Goal: Communication & Community: Answer question/provide support

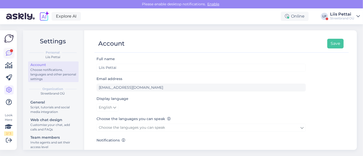
click at [10, 56] on icon at bounding box center [9, 53] width 6 height 6
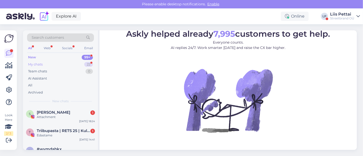
click at [46, 63] on div "My chats 22" at bounding box center [60, 64] width 67 height 7
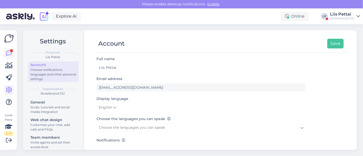
click at [9, 53] on icon at bounding box center [9, 53] width 6 height 6
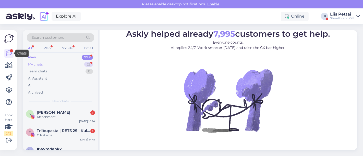
click at [36, 67] on div "My chats 22" at bounding box center [60, 64] width 67 height 7
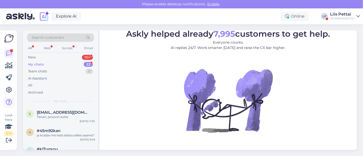
click at [10, 101] on icon at bounding box center [9, 102] width 6 height 6
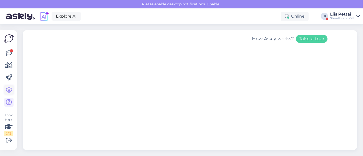
click at [9, 91] on icon at bounding box center [9, 90] width 6 height 6
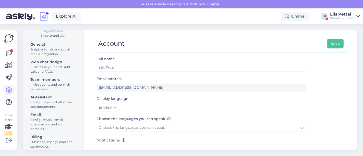
scroll to position [58, 0]
click at [76, 131] on div "Settings Personal Liis Pettai Account Choose notifications, languages and other…" at bounding box center [53, 90] width 61 height 120
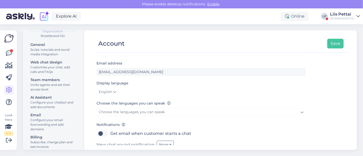
scroll to position [15, 0]
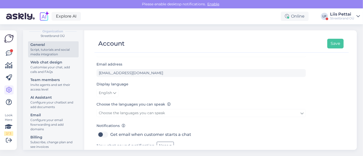
click at [52, 46] on div "General" at bounding box center [53, 44] width 46 height 5
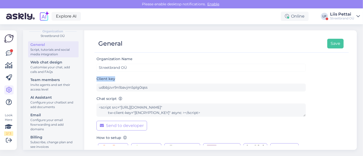
drag, startPoint x: 343, startPoint y: 77, endPoint x: 347, endPoint y: 89, distance: 12.7
click at [347, 89] on div "Organization Name Streetbrand OÜ Client key udbbjzvr9n1bavjm5plg0qss Chat scrip…" at bounding box center [221, 101] width 254 height 90
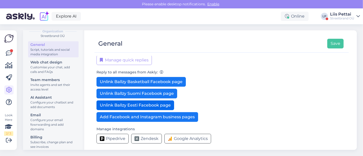
scroll to position [125, 0]
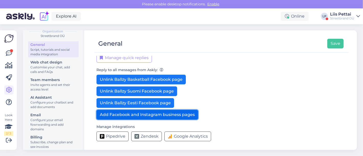
click at [152, 116] on button "Add Facebook and Instagram business pages" at bounding box center [147, 115] width 102 height 10
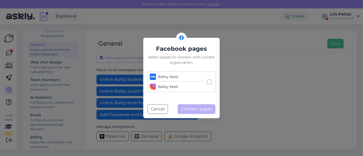
click at [208, 82] on input "Ballzy Eesti Ballzy Eesti" at bounding box center [209, 82] width 5 height 5
checkbox input "true"
click at [190, 110] on button "Connect pages" at bounding box center [197, 109] width 38 height 10
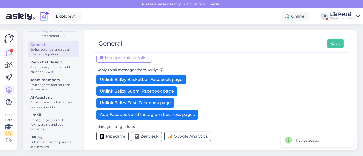
click at [8, 52] on icon at bounding box center [9, 53] width 6 height 6
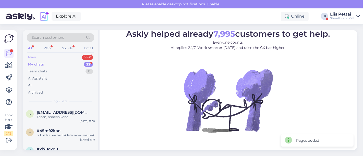
click at [49, 57] on div "New 99+" at bounding box center [60, 57] width 67 height 7
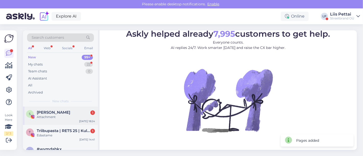
click at [52, 123] on div "S [PERSON_NAME] 1 Attachment [DATE] 18:24" at bounding box center [60, 116] width 75 height 18
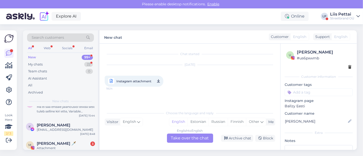
scroll to position [91, 0]
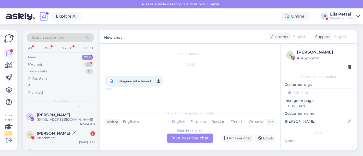
click at [52, 123] on div "K [PERSON_NAME] [EMAIL_ADDRESS][DOMAIN_NAME] [DATE] 8:48" at bounding box center [60, 118] width 75 height 18
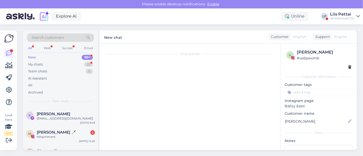
scroll to position [15, 0]
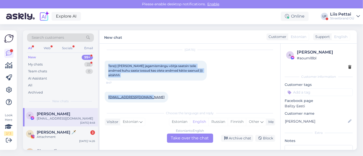
drag, startPoint x: 107, startPoint y: 62, endPoint x: 171, endPoint y: 97, distance: 73.1
click at [171, 97] on div "Chat started [DATE] Tere)) [PERSON_NAME] jagamismängu võitja saatsin teile andm…" at bounding box center [192, 76] width 175 height 55
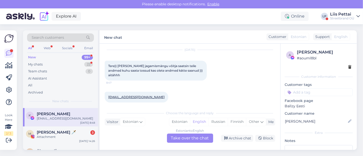
click at [70, 121] on div "K [PERSON_NAME] [EMAIL_ADDRESS][DOMAIN_NAME] [DATE] 8:48" at bounding box center [60, 117] width 75 height 18
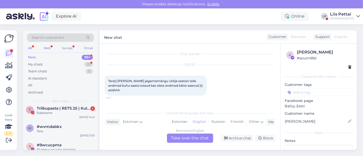
scroll to position [11, 0]
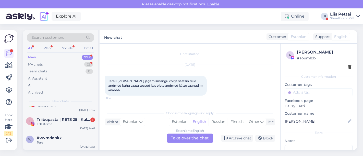
click at [64, 59] on div "New 99+" at bounding box center [60, 57] width 67 height 7
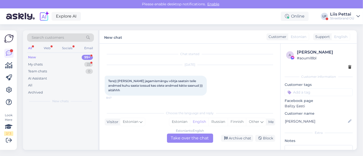
scroll to position [0, 0]
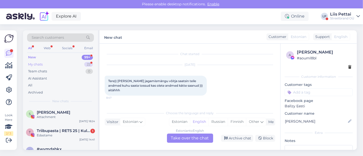
click at [63, 64] on div "My chats 22" at bounding box center [60, 64] width 67 height 7
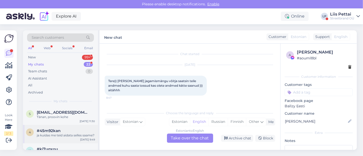
click at [60, 127] on div "4 #45m92kan ja kuidas me teid aidata selles saame? [DATE] 9:49" at bounding box center [60, 134] width 75 height 18
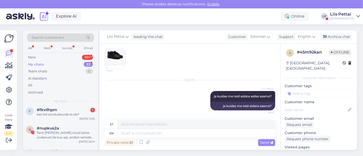
scroll to position [340, 0]
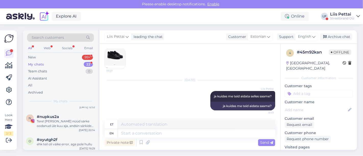
click at [60, 127] on div "n #nupkus2a Tere! [PERSON_NAME] nüüd särke oodanud üle kuu aja, andsin särkide …" at bounding box center [60, 122] width 75 height 23
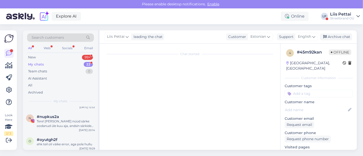
scroll to position [0, 0]
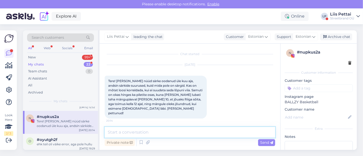
click at [158, 133] on textarea at bounding box center [190, 132] width 170 height 11
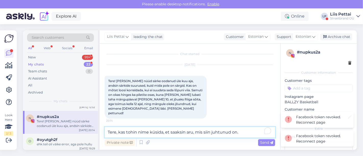
type textarea "Tere, kas tohin nime küsida, et saaksin aru, mis siin juhtunud on."
click at [304, 118] on div "Facebook token revoked. Reconnect page" at bounding box center [322, 120] width 53 height 11
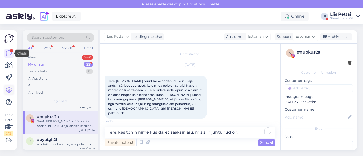
click at [8, 93] on icon at bounding box center [9, 90] width 6 height 6
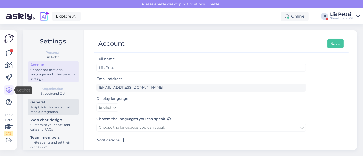
click at [49, 105] on div "General" at bounding box center [53, 102] width 46 height 5
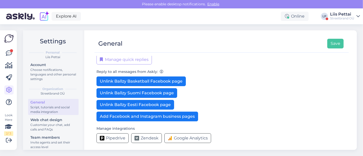
scroll to position [125, 0]
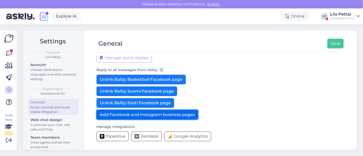
click at [151, 115] on button "Add Facebook and Instagram business pages" at bounding box center [147, 115] width 102 height 10
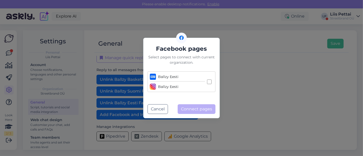
click at [208, 83] on input "Ballzy Eesti Ballzy Eesti" at bounding box center [209, 82] width 5 height 5
checkbox input "true"
click at [196, 109] on button "Connect pages" at bounding box center [197, 109] width 38 height 10
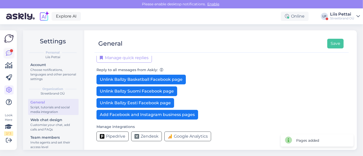
click at [9, 54] on icon at bounding box center [9, 53] width 6 height 6
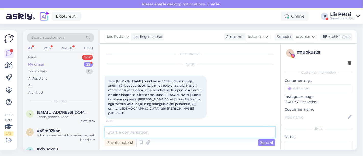
click at [137, 129] on textarea at bounding box center [190, 132] width 170 height 11
type textarea "Tere"
click at [0, 52] on div "Look Here 2 / 3 Get more Your checklist to get more value from Askly. Close Con…" at bounding box center [8, 90] width 17 height 120
